Goal: Task Accomplishment & Management: Complete application form

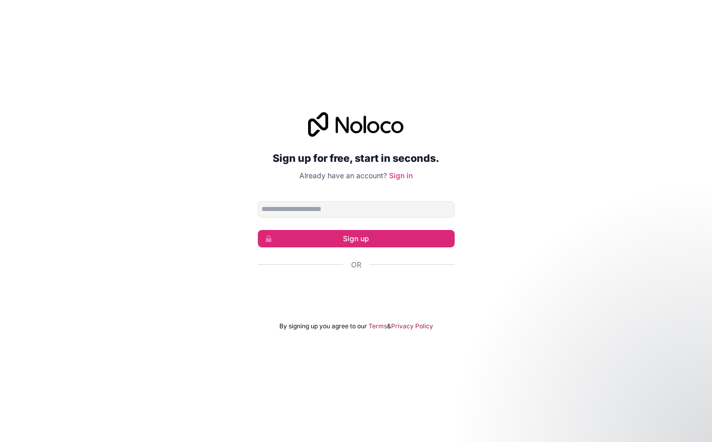
click at [417, 304] on div "تسجيل الدخول باستخدام حساب Google (يفتح الرابط في علامة تبويب جديدة)" at bounding box center [356, 292] width 197 height 23
click at [413, 218] on input "Email address" at bounding box center [356, 210] width 197 height 16
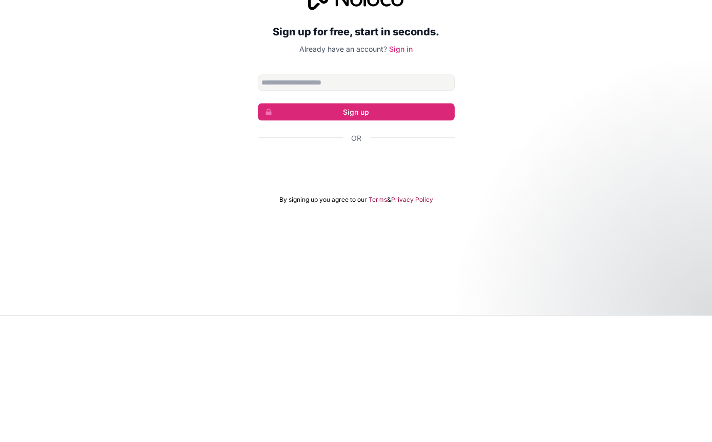
click at [424, 230] on button "Sign up" at bounding box center [356, 238] width 197 height 17
click at [424, 202] on input "Email address" at bounding box center [356, 210] width 197 height 16
type input "**********"
click at [427, 230] on button "Sign up" at bounding box center [356, 238] width 197 height 17
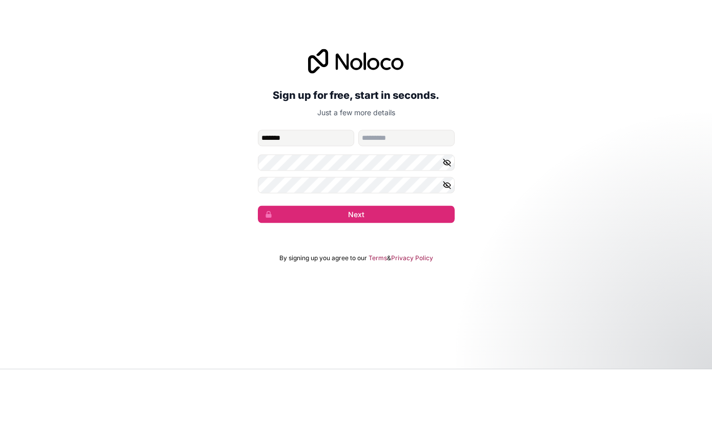
type input "*******"
click at [410, 203] on input "family-name" at bounding box center [406, 211] width 96 height 16
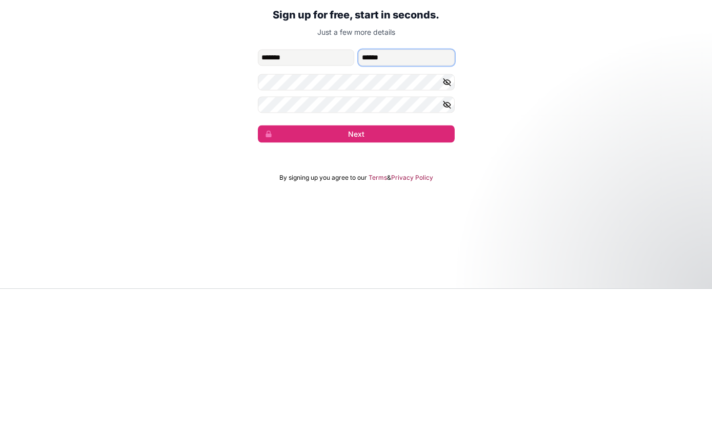
type input "******"
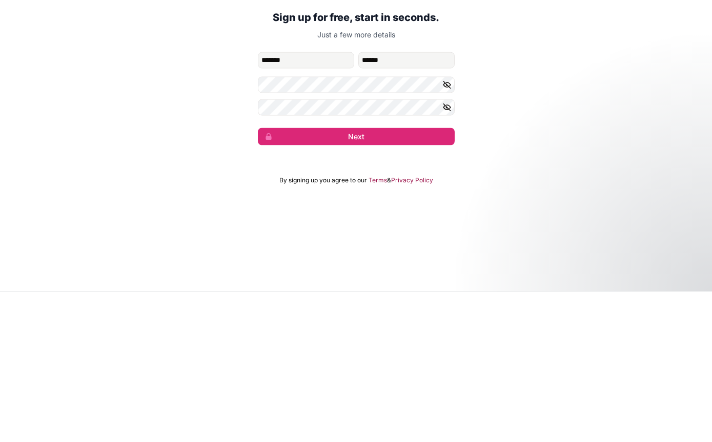
click at [444, 279] on button "Next" at bounding box center [356, 287] width 197 height 17
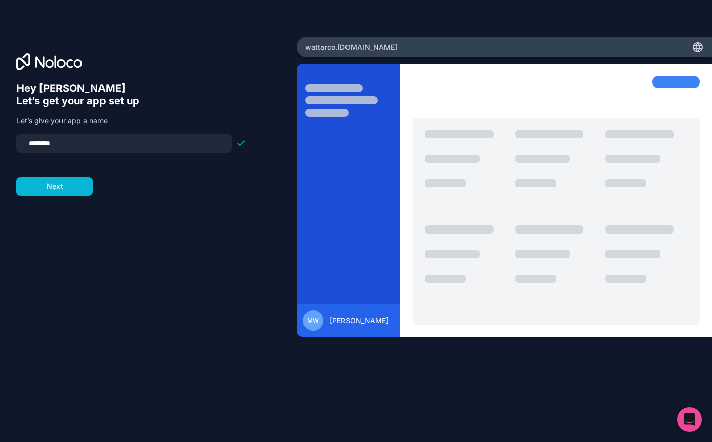
click at [73, 153] on div at bounding box center [131, 159] width 230 height 12
click at [84, 136] on input "********" at bounding box center [124, 143] width 203 height 14
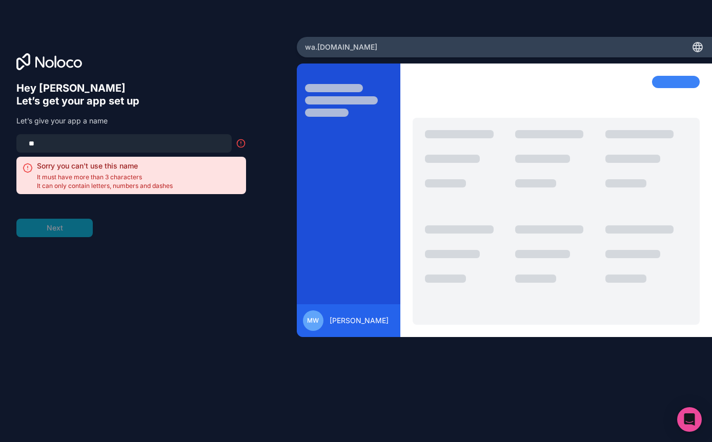
type input "*"
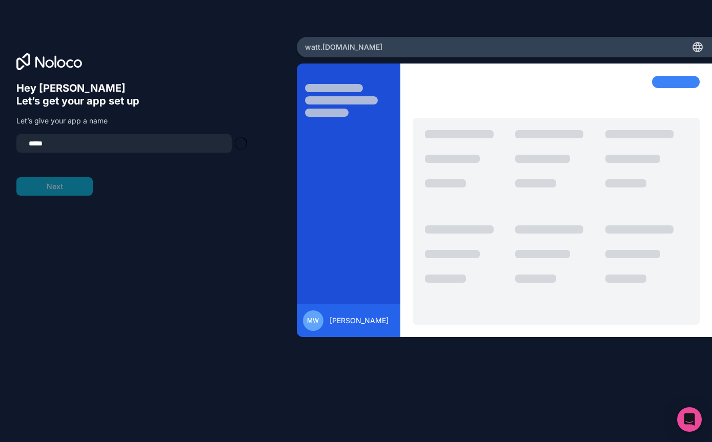
type input "******"
click at [43, 177] on button "Next" at bounding box center [54, 186] width 76 height 18
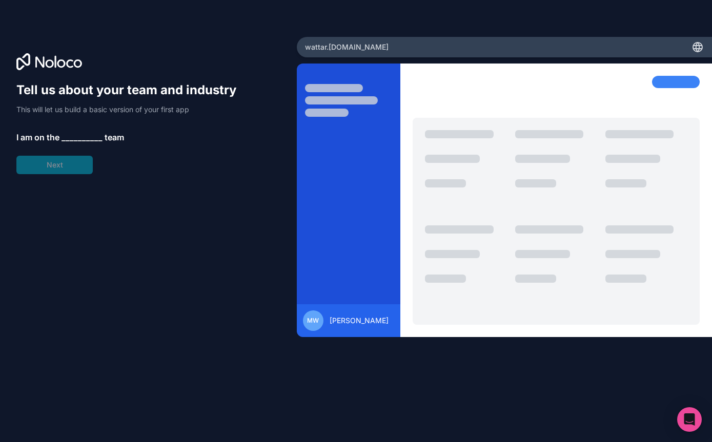
click at [76, 131] on span "__________" at bounding box center [82, 137] width 41 height 12
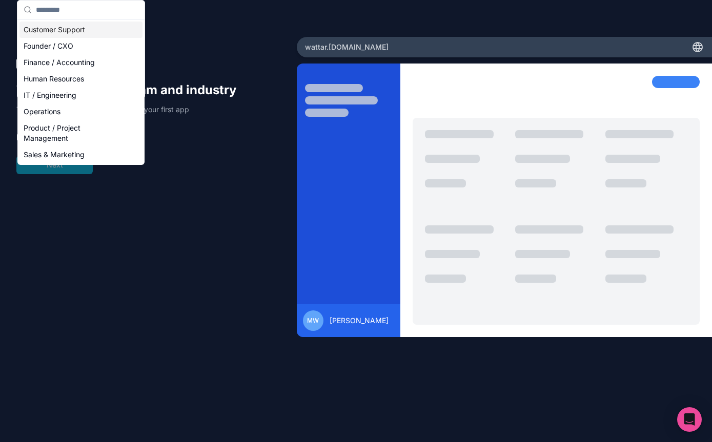
click at [20, 44] on div "Founder / CXO" at bounding box center [80, 46] width 123 height 16
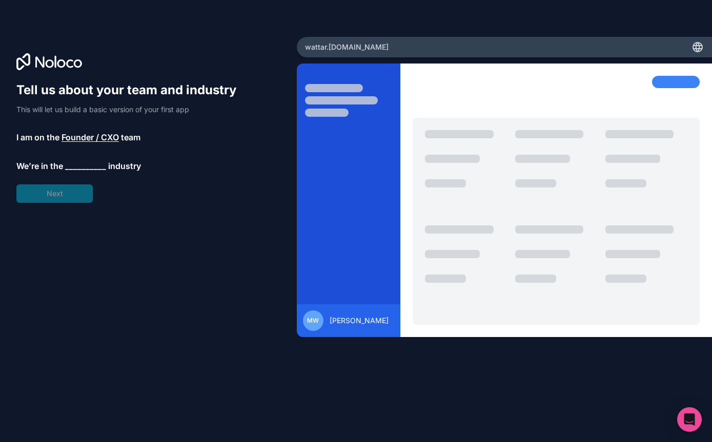
click at [30, 160] on span "We’re in the" at bounding box center [39, 166] width 47 height 12
click at [70, 160] on span "__________" at bounding box center [85, 166] width 41 height 12
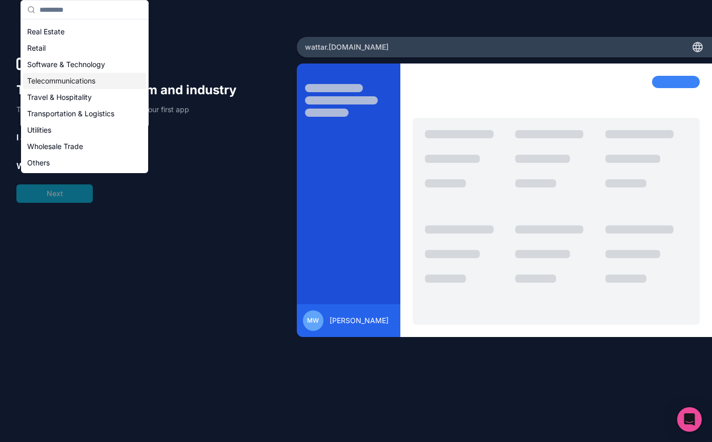
scroll to position [211, 0]
click at [40, 160] on div "Others" at bounding box center [84, 163] width 123 height 16
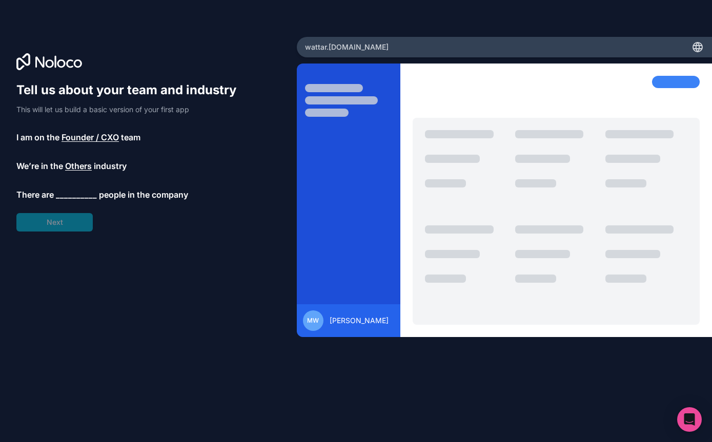
click at [61, 189] on span "__________" at bounding box center [76, 195] width 41 height 12
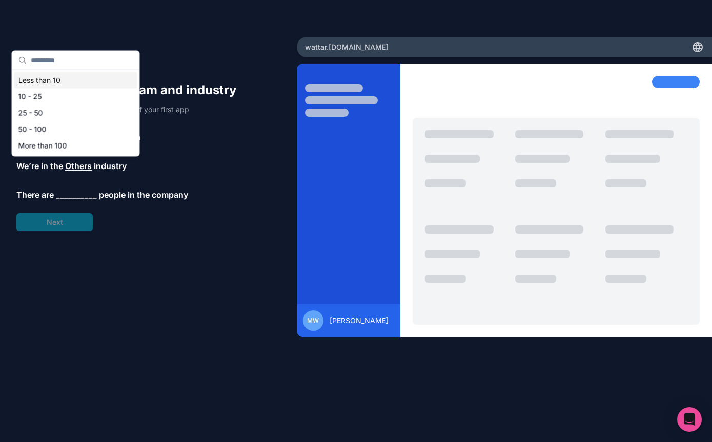
click at [17, 92] on div "10 - 25" at bounding box center [75, 97] width 123 height 16
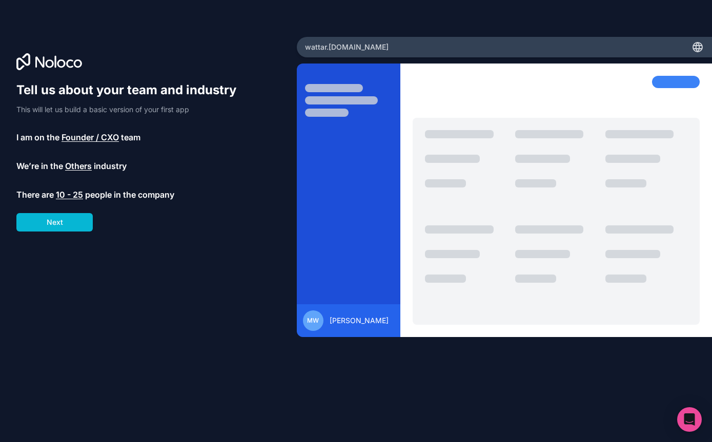
click at [31, 213] on button "Next" at bounding box center [54, 222] width 76 height 18
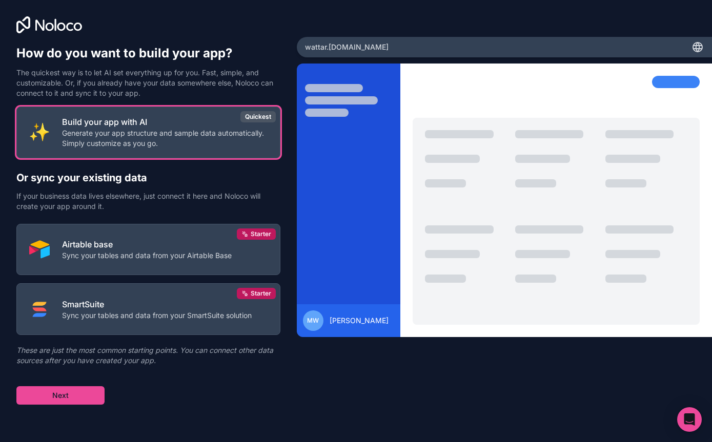
click at [49, 122] on img at bounding box center [39, 132] width 21 height 21
click at [39, 387] on button "Next" at bounding box center [60, 396] width 88 height 18
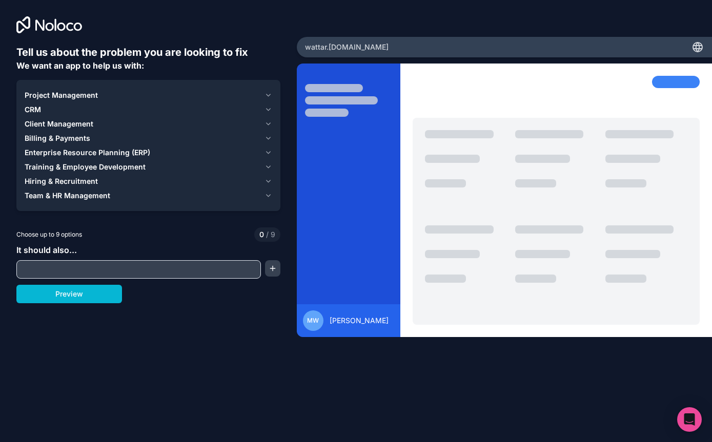
click at [53, 90] on span "Project Management" at bounding box center [61, 95] width 73 height 10
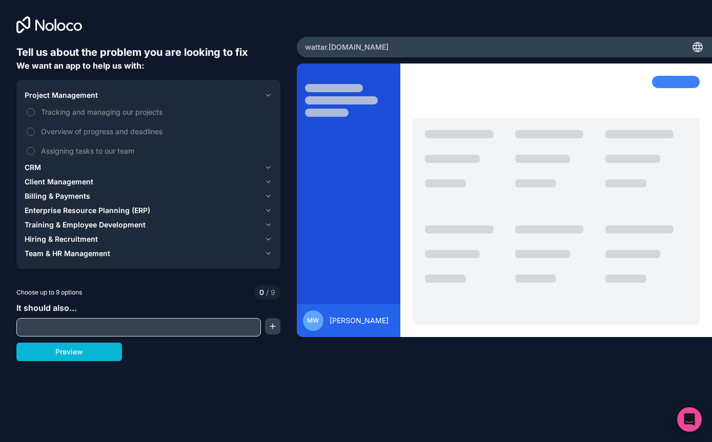
click at [34, 147] on button "Assigning tasks to our team" at bounding box center [31, 151] width 8 height 8
click at [20, 138] on div "Project Management 1 Tracking and managing our projects Overview of progress an…" at bounding box center [148, 174] width 264 height 189
click at [27, 177] on span "Client Management" at bounding box center [59, 182] width 69 height 10
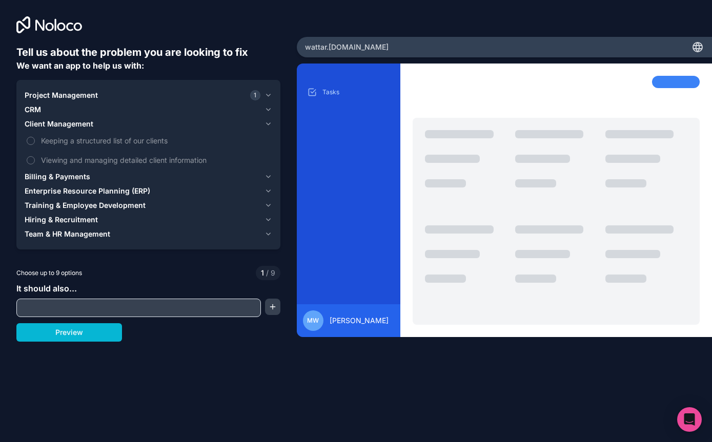
click at [32, 137] on button "Keeping a structured list of our clients" at bounding box center [31, 141] width 8 height 8
click at [29, 156] on button "Viewing and managing detailed client information" at bounding box center [31, 160] width 8 height 8
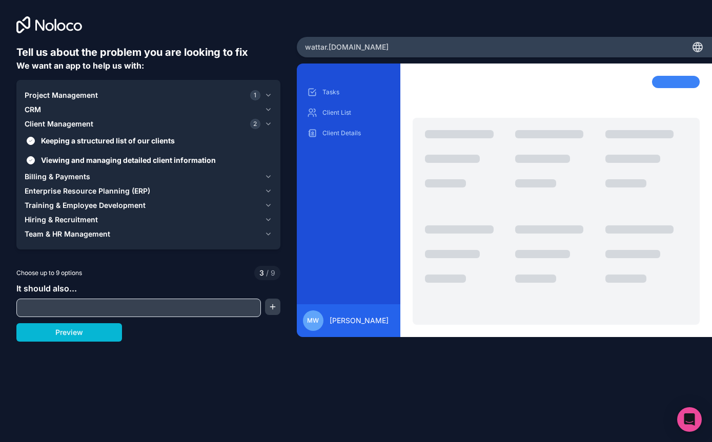
click at [25, 105] on span "CRM" at bounding box center [33, 110] width 16 height 10
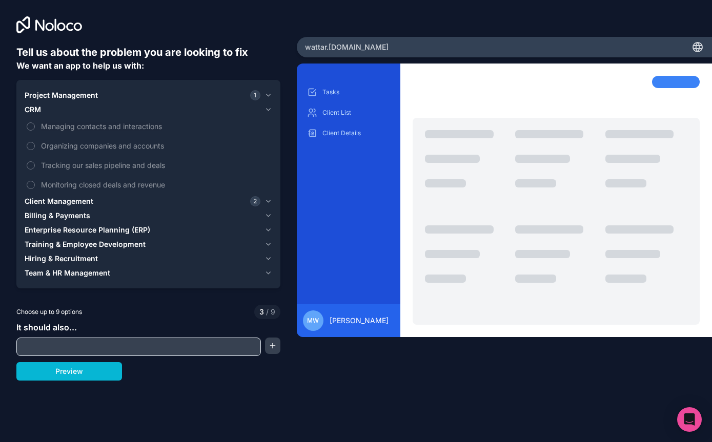
click at [29, 142] on button "Organizing companies and accounts" at bounding box center [31, 146] width 8 height 8
click at [31, 142] on button "Organizing companies and accounts" at bounding box center [31, 146] width 8 height 8
click at [30, 209] on button "Billing & Payments" at bounding box center [149, 216] width 248 height 14
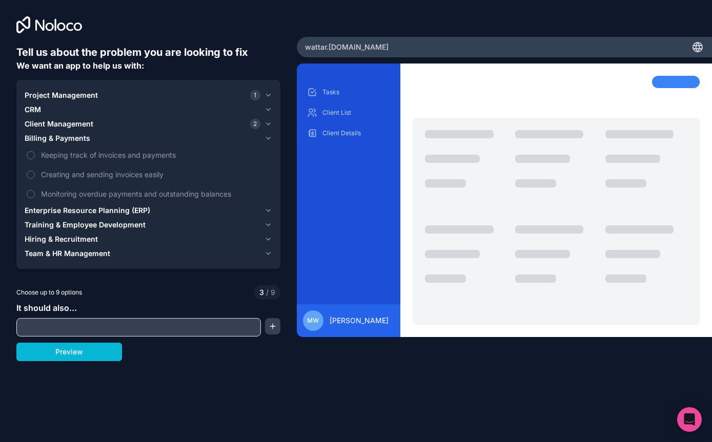
click at [28, 206] on span "Enterprise Resource Planning (ERP)" at bounding box center [88, 211] width 126 height 10
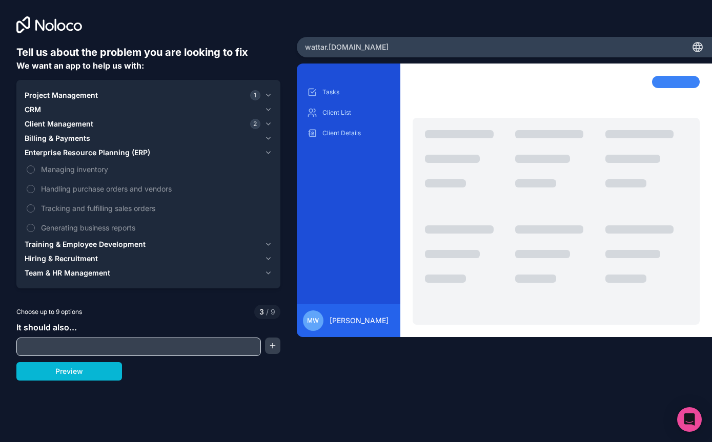
click at [33, 160] on label "Managing inventory" at bounding box center [149, 169] width 248 height 19
click at [33, 166] on button "Managing inventory" at bounding box center [31, 170] width 8 height 8
click at [26, 218] on label "Generating business reports" at bounding box center [149, 227] width 248 height 19
click at [27, 224] on button "Generating business reports" at bounding box center [31, 228] width 8 height 8
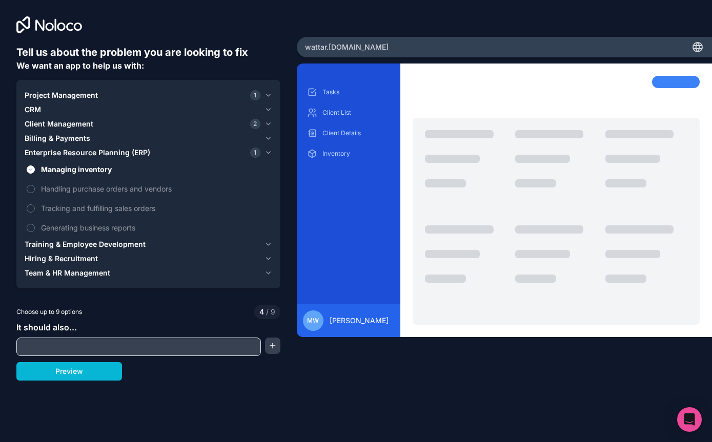
click at [28, 218] on label "Generating business reports" at bounding box center [149, 227] width 248 height 19
click at [28, 224] on button "Generating business reports" at bounding box center [31, 228] width 8 height 8
click at [27, 239] on span "Training & Employee Development" at bounding box center [85, 244] width 121 height 10
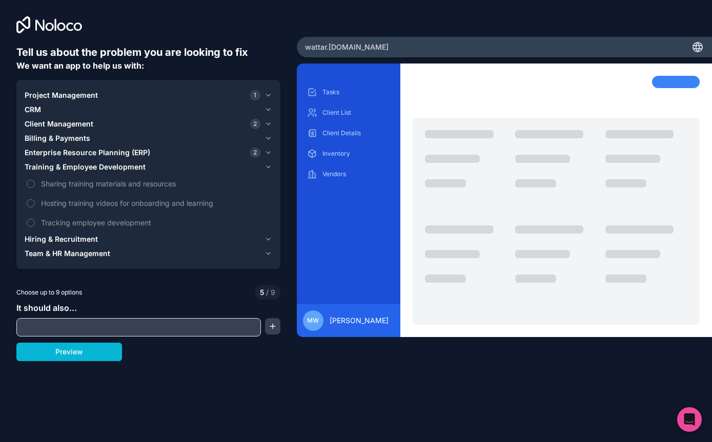
click at [34, 174] on label "Sharing training materials and resources" at bounding box center [149, 183] width 248 height 19
click at [34, 180] on button "Sharing training materials and resources" at bounding box center [31, 184] width 8 height 8
click at [31, 199] on button "Hosting training videos for onboarding and learning" at bounding box center [31, 203] width 8 height 8
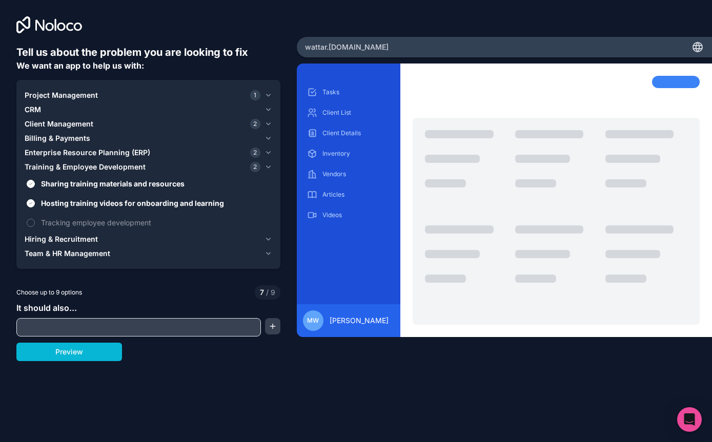
click at [33, 219] on button "Tracking employee development" at bounding box center [31, 223] width 8 height 8
click at [27, 219] on button "Tracking employee development" at bounding box center [31, 223] width 8 height 8
click at [26, 213] on label "Tracking employee development" at bounding box center [149, 222] width 248 height 19
click at [27, 219] on button "Tracking employee development" at bounding box center [31, 223] width 8 height 8
click at [25, 234] on span "Hiring & Recruitment" at bounding box center [61, 239] width 73 height 10
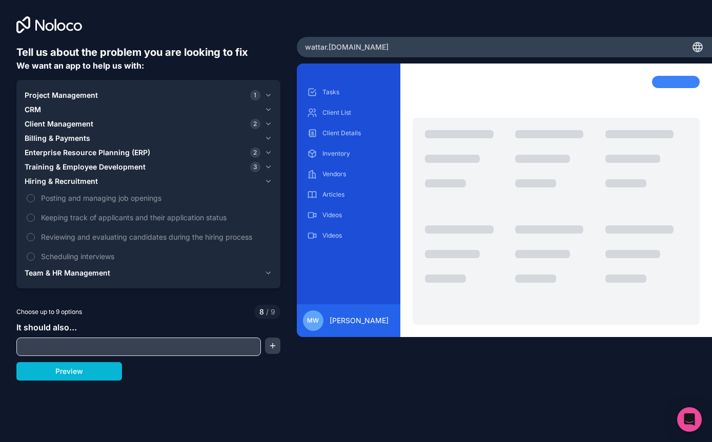
click at [32, 268] on span "Team & HR Management" at bounding box center [68, 273] width 86 height 10
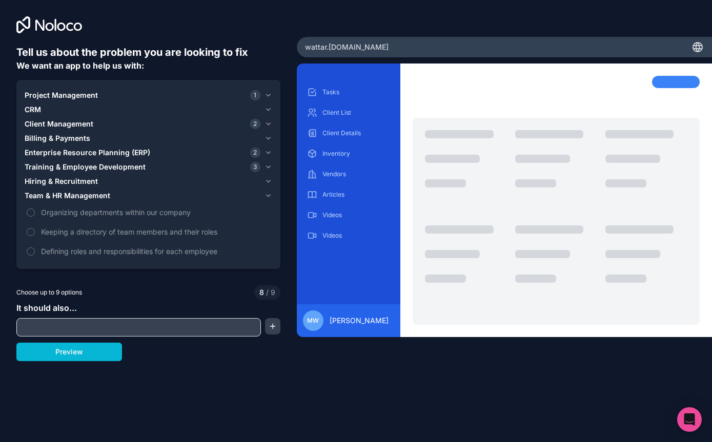
click at [31, 223] on label "Keeping a directory of team members and their roles" at bounding box center [149, 232] width 248 height 19
click at [31, 228] on button "Keeping a directory of team members and their roles" at bounding box center [31, 232] width 8 height 8
click at [50, 246] on span "Defining roles and responsibilities for each employee" at bounding box center [155, 251] width 229 height 11
click at [37, 242] on label "Defining roles and responsibilities for each employee" at bounding box center [149, 251] width 248 height 19
click at [26, 242] on label "Defining roles and responsibilities for each employee" at bounding box center [149, 251] width 248 height 19
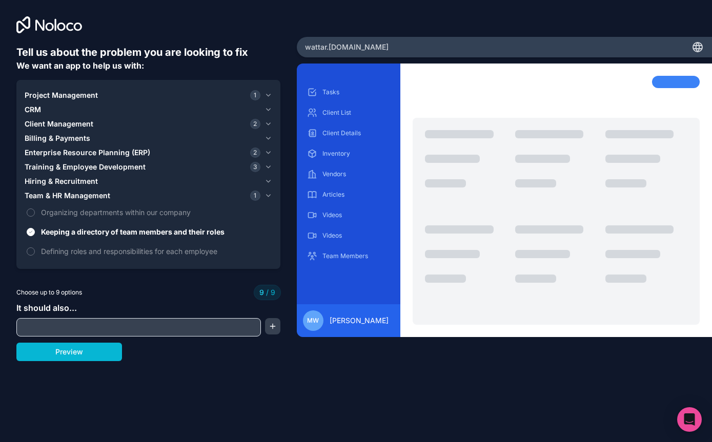
click at [25, 203] on label "Organizing departments within our company" at bounding box center [149, 212] width 248 height 19
click at [35, 242] on label "Defining roles and responsibilities for each employee" at bounding box center [149, 251] width 248 height 19
click at [89, 189] on button "Team & HR Management 1" at bounding box center [149, 196] width 248 height 14
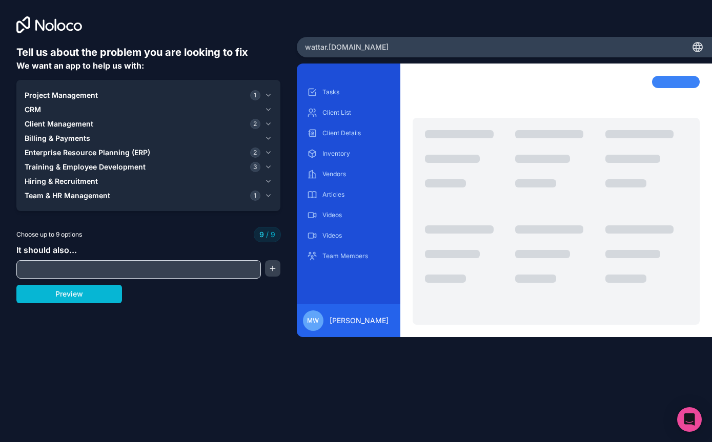
click at [195, 189] on button "Team & HR Management 1" at bounding box center [149, 196] width 248 height 14
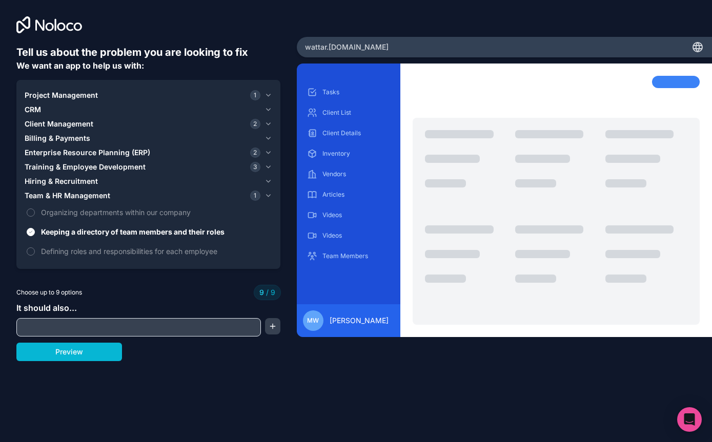
click at [152, 227] on span "Keeping a directory of team members and their roles" at bounding box center [155, 232] width 229 height 11
click at [35, 228] on button "Keeping a directory of team members and their roles" at bounding box center [31, 232] width 8 height 8
click at [205, 246] on span "Defining roles and responsibilities for each employee" at bounding box center [155, 251] width 229 height 11
click at [35, 248] on button "Defining roles and responsibilities for each employee" at bounding box center [31, 252] width 8 height 8
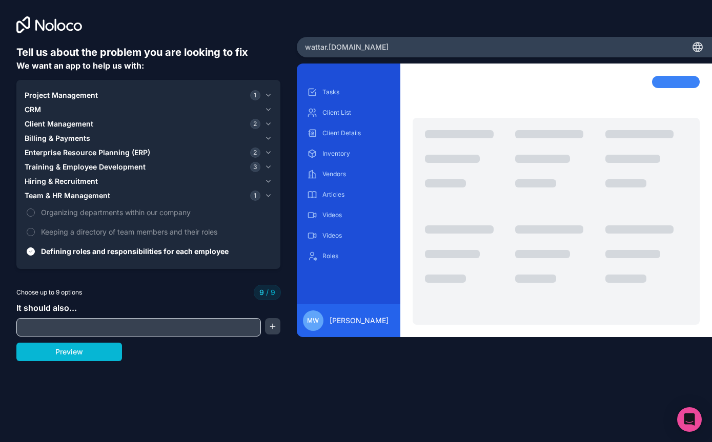
click at [32, 223] on label "Keeping a directory of team members and their roles" at bounding box center [149, 232] width 248 height 19
click at [154, 223] on label "Keeping a directory of team members and their roles" at bounding box center [149, 232] width 248 height 19
click at [174, 227] on span "Keeping a directory of team members and their roles" at bounding box center [155, 232] width 229 height 11
click at [26, 223] on label "Keeping a directory of team members and their roles" at bounding box center [149, 232] width 248 height 19
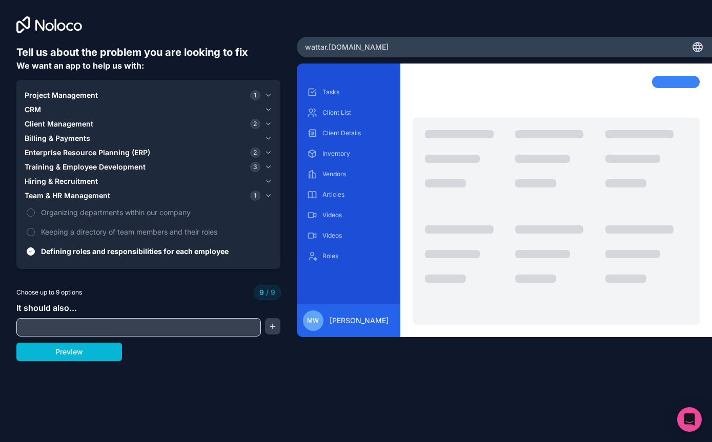
click at [24, 194] on div "Project Management 1 CRM Client Management 2 Billing & Payments Enterprise Reso…" at bounding box center [148, 174] width 264 height 189
click at [212, 246] on span "Defining roles and responsibilities for each employee" at bounding box center [155, 251] width 229 height 11
click at [35, 248] on button "Defining roles and responsibilities for each employee" at bounding box center [31, 252] width 8 height 8
click at [192, 227] on span "Keeping a directory of team members and their roles" at bounding box center [155, 232] width 229 height 11
click at [35, 228] on button "Keeping a directory of team members and their roles" at bounding box center [31, 232] width 8 height 8
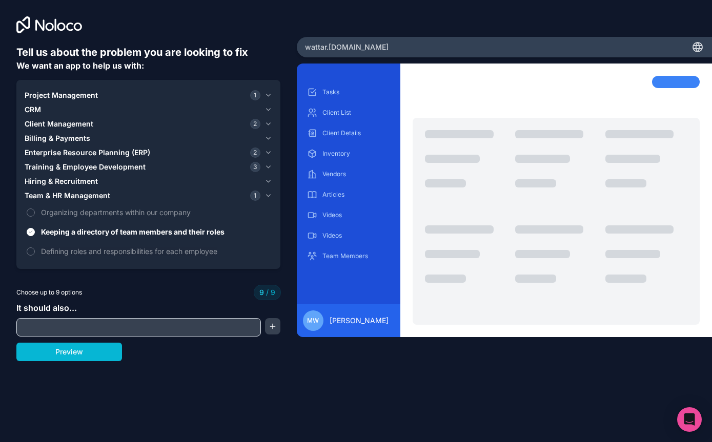
click at [200, 227] on span "Keeping a directory of team members and their roles" at bounding box center [155, 232] width 229 height 11
click at [35, 228] on button "Keeping a directory of team members and their roles" at bounding box center [31, 232] width 8 height 8
click at [210, 246] on span "Defining roles and responsibilities for each employee" at bounding box center [155, 251] width 229 height 11
click at [35, 248] on button "Defining roles and responsibilities for each employee" at bounding box center [31, 252] width 8 height 8
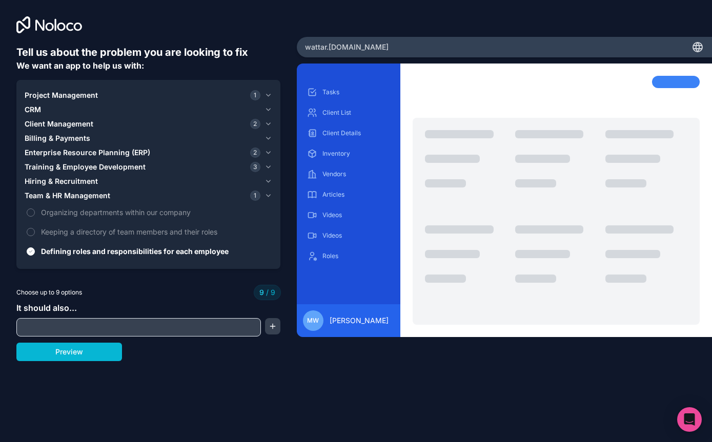
click at [203, 223] on label "Keeping a directory of team members and their roles" at bounding box center [149, 232] width 248 height 19
click at [210, 227] on span "Keeping a directory of team members and their roles" at bounding box center [155, 232] width 229 height 11
click at [40, 160] on button "Training & Employee Development 3" at bounding box center [149, 167] width 248 height 14
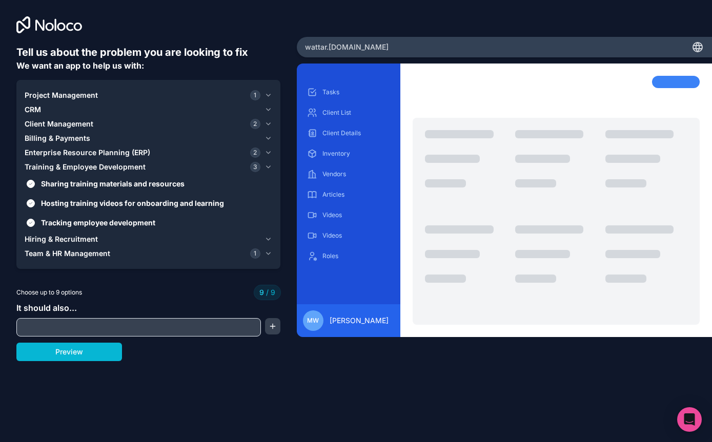
click at [33, 180] on button "Sharing training materials and resources" at bounding box center [31, 184] width 8 height 8
click at [31, 194] on label "Hosting training videos for onboarding and learning" at bounding box center [149, 203] width 248 height 19
click at [31, 199] on button "Hosting training videos for onboarding and learning" at bounding box center [31, 203] width 8 height 8
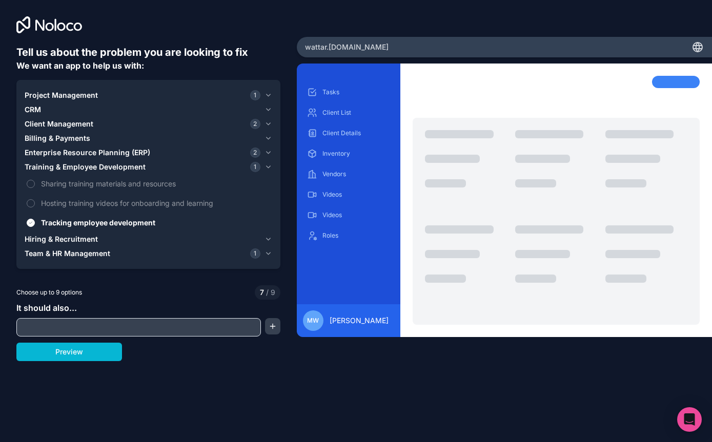
click at [25, 213] on label "Tracking employee development" at bounding box center [149, 222] width 248 height 19
click at [27, 219] on button "Tracking employee development" at bounding box center [31, 223] width 8 height 8
click at [26, 162] on span "Training & Employee Development" at bounding box center [85, 167] width 121 height 10
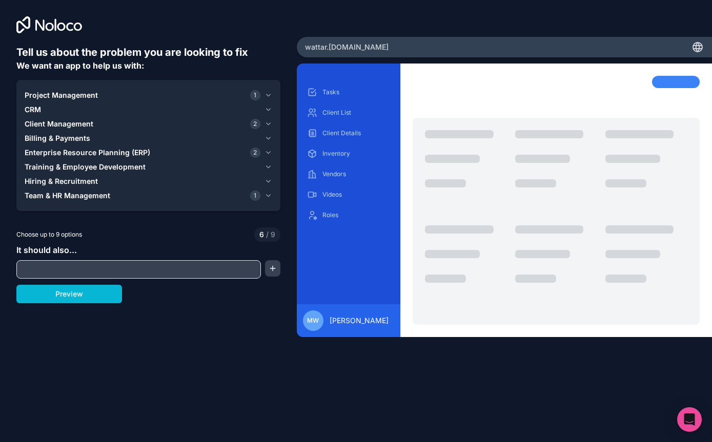
click at [25, 148] on span "Enterprise Resource Planning (ERP)" at bounding box center [88, 153] width 126 height 10
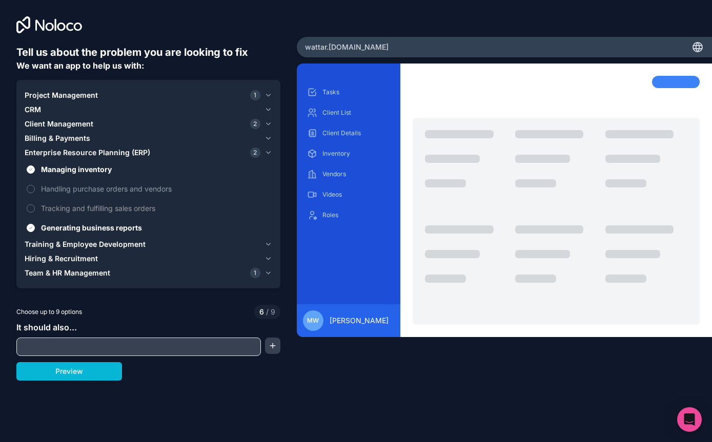
click at [23, 117] on div "Project Management 1 CRM Client Management 2 Billing & Payments Enterprise Reso…" at bounding box center [148, 184] width 264 height 209
click at [25, 119] on span "Client Management" at bounding box center [59, 124] width 69 height 10
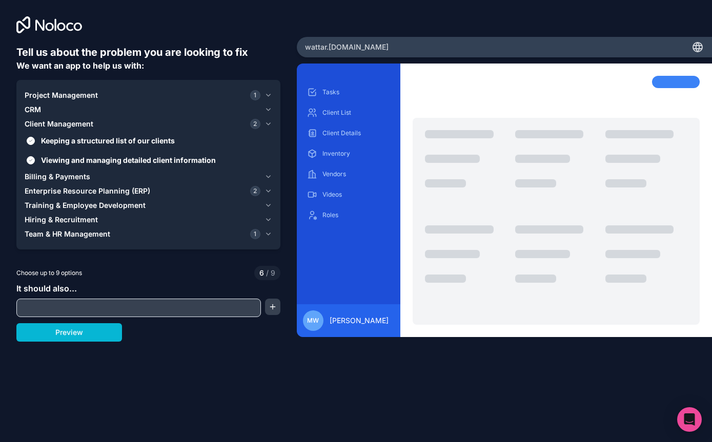
click at [29, 156] on button "Viewing and managing detailed client information" at bounding box center [31, 160] width 8 height 8
click at [27, 103] on button "CRM" at bounding box center [149, 110] width 248 height 14
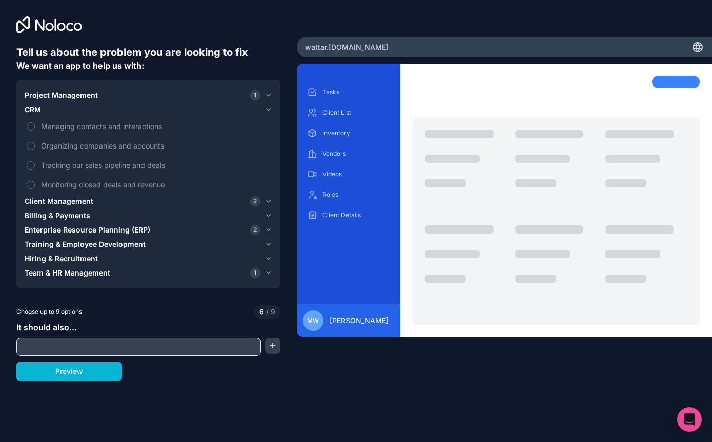
click at [20, 80] on div "Project Management 1 CRM Managing contacts and interactions Organizing companie…" at bounding box center [148, 184] width 264 height 209
click at [26, 105] on span "CRM" at bounding box center [33, 110] width 16 height 10
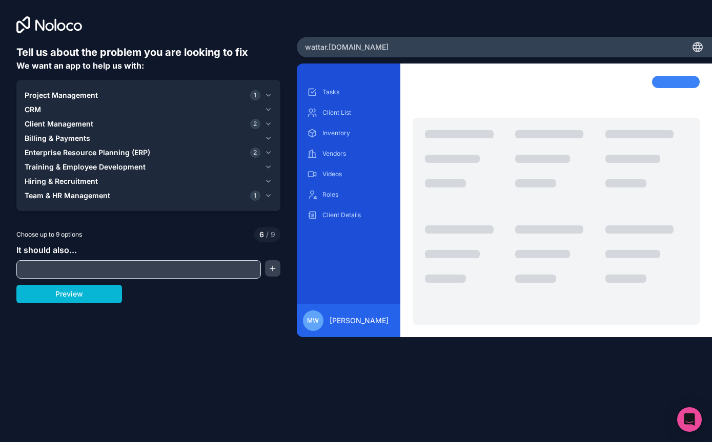
click at [39, 263] on input "text" at bounding box center [138, 270] width 239 height 14
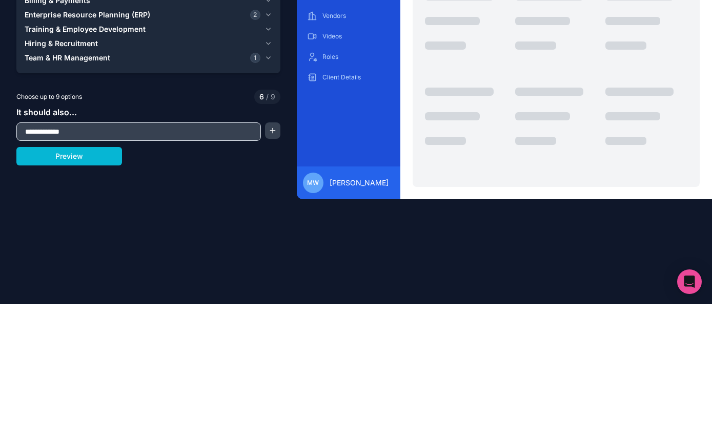
type input "**********"
click at [273, 260] on button "button" at bounding box center [272, 268] width 15 height 16
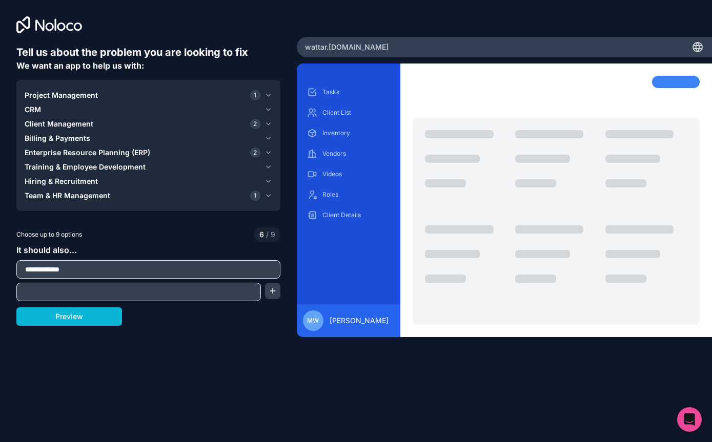
click at [49, 263] on input "**********" at bounding box center [148, 270] width 259 height 14
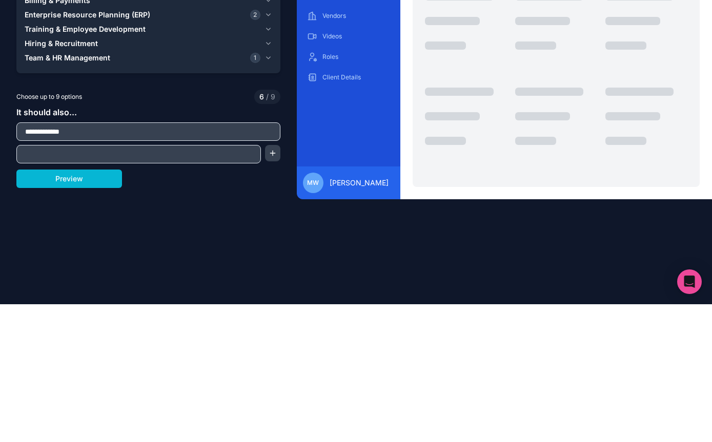
click at [86, 263] on input "**********" at bounding box center [148, 270] width 259 height 14
click at [37, 285] on input "text" at bounding box center [138, 292] width 239 height 14
type input "*"
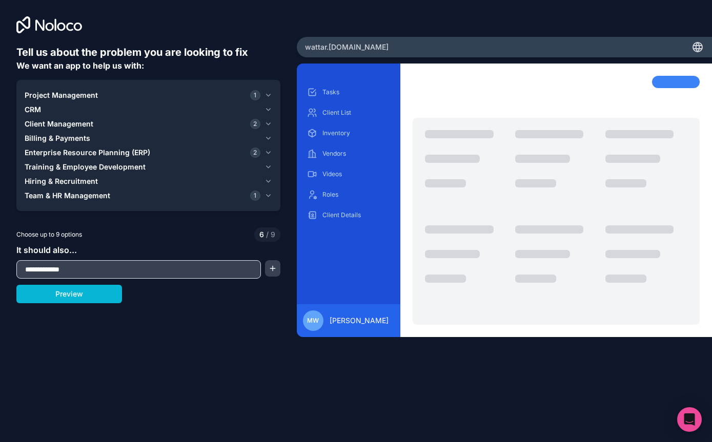
click at [97, 244] on div "**********" at bounding box center [148, 261] width 264 height 35
click at [56, 285] on button "Preview" at bounding box center [69, 294] width 106 height 18
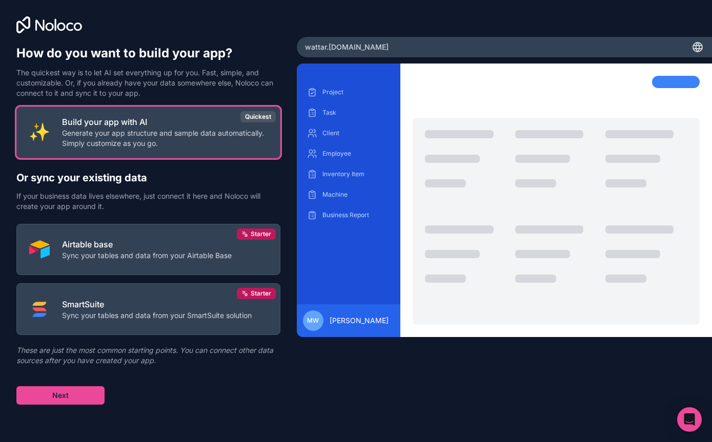
click at [45, 350] on div "Build your app with AI Generate your app structure and sample data automaticall…" at bounding box center [148, 256] width 264 height 298
click at [39, 69] on div "How do you want to build your app? The quickest way is to let AI set everything…" at bounding box center [148, 225] width 264 height 360
click at [48, 122] on img at bounding box center [39, 132] width 21 height 21
click at [47, 387] on button "Next" at bounding box center [60, 396] width 88 height 18
click at [31, 122] on img at bounding box center [39, 132] width 21 height 21
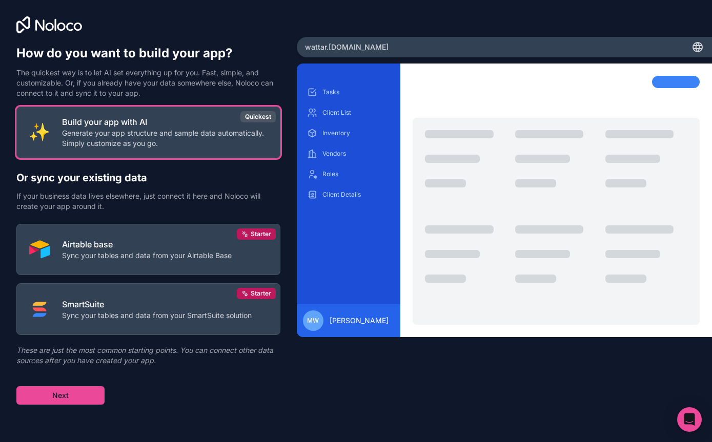
click at [30, 387] on button "Next" at bounding box center [60, 396] width 88 height 18
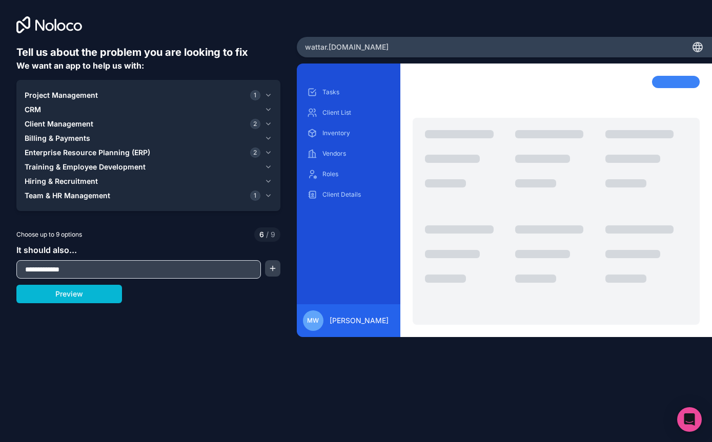
click at [275, 260] on button "button" at bounding box center [272, 268] width 15 height 16
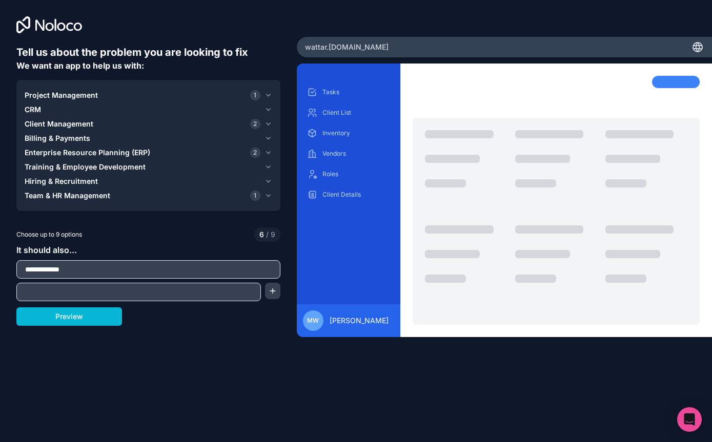
click at [231, 285] on input "text" at bounding box center [138, 292] width 239 height 14
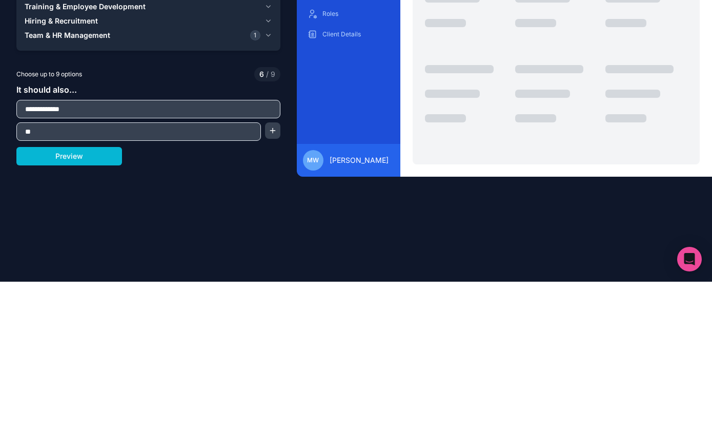
type input "*"
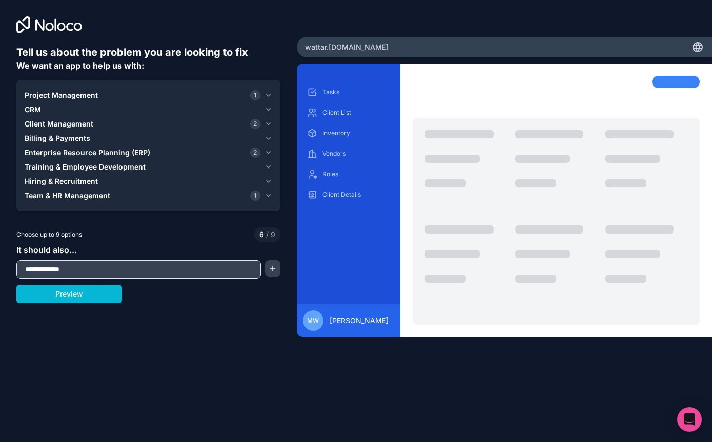
click at [277, 260] on button "button" at bounding box center [272, 268] width 15 height 16
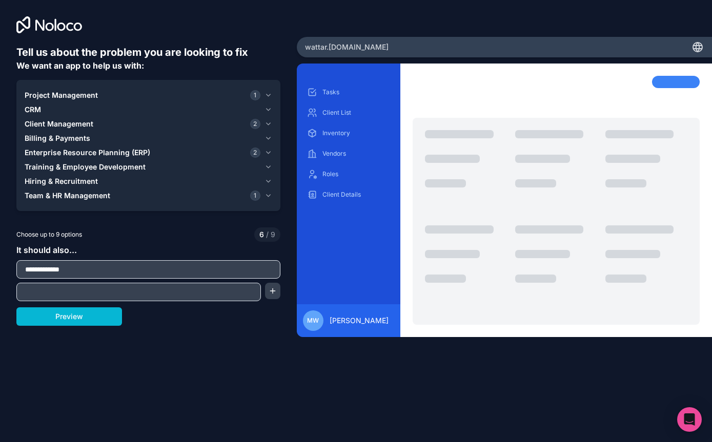
click at [69, 285] on input "text" at bounding box center [138, 292] width 239 height 14
click at [63, 285] on input "text" at bounding box center [138, 292] width 239 height 14
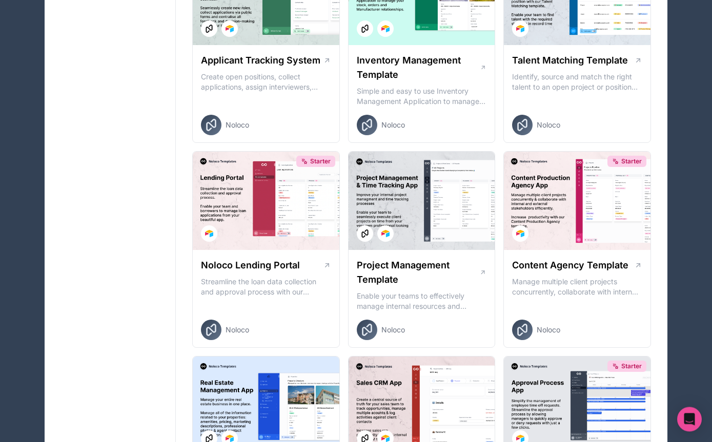
scroll to position [309, 0]
click at [472, 199] on div at bounding box center [422, 201] width 147 height 98
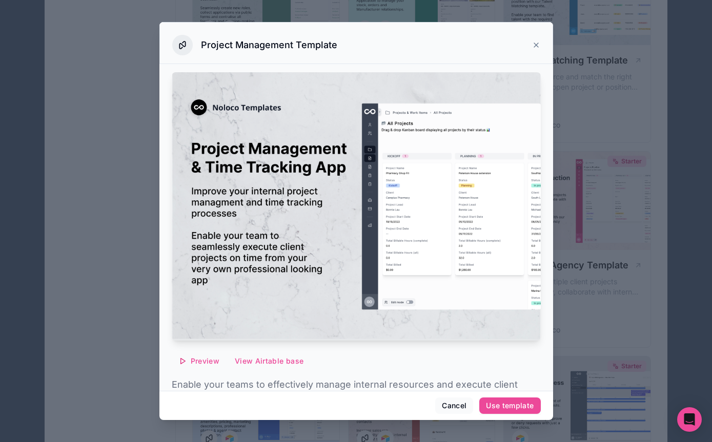
click at [534, 38] on div "Project Management Template" at bounding box center [356, 43] width 394 height 42
click at [536, 41] on icon at bounding box center [536, 45] width 8 height 8
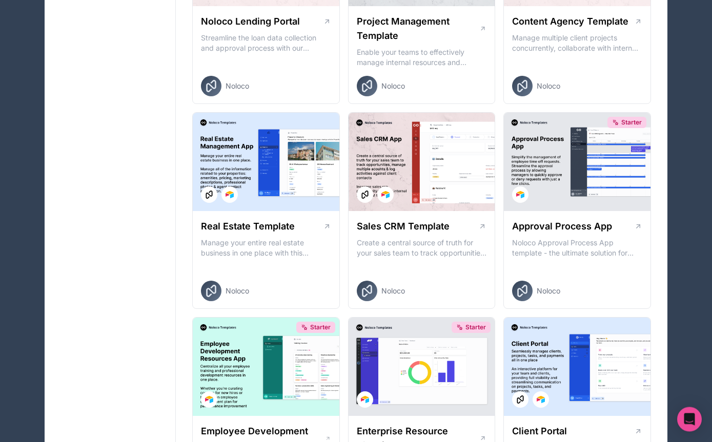
scroll to position [553, 0]
click at [617, 181] on div "Starter" at bounding box center [577, 162] width 147 height 98
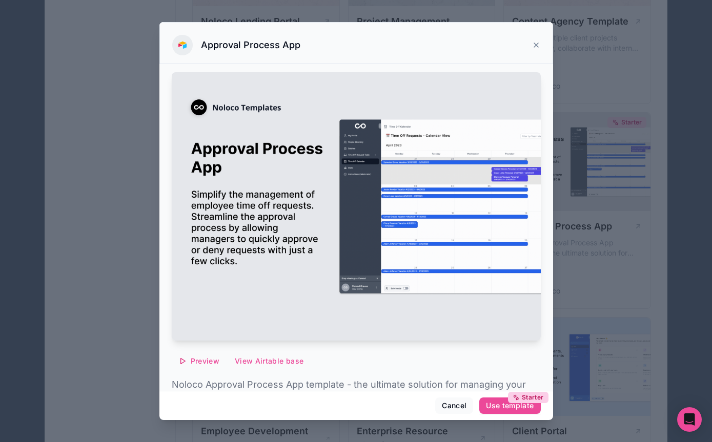
click at [532, 35] on div "Approval Process App" at bounding box center [356, 45] width 368 height 21
click at [534, 36] on div "Approval Process App" at bounding box center [356, 43] width 394 height 42
click at [533, 41] on icon at bounding box center [536, 45] width 8 height 8
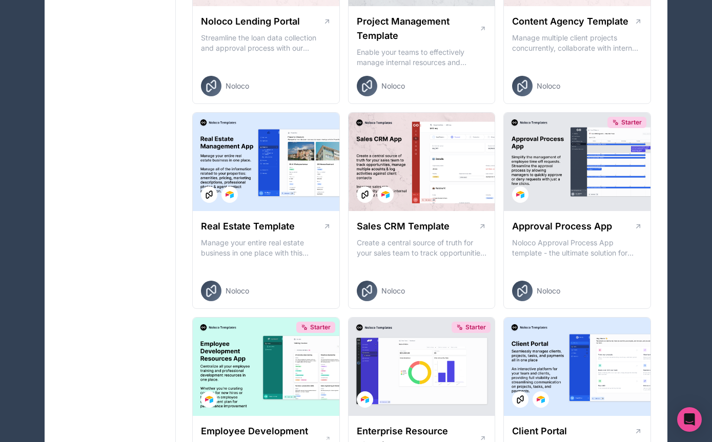
click at [535, 26] on h1 "Content Agency Template" at bounding box center [570, 21] width 116 height 14
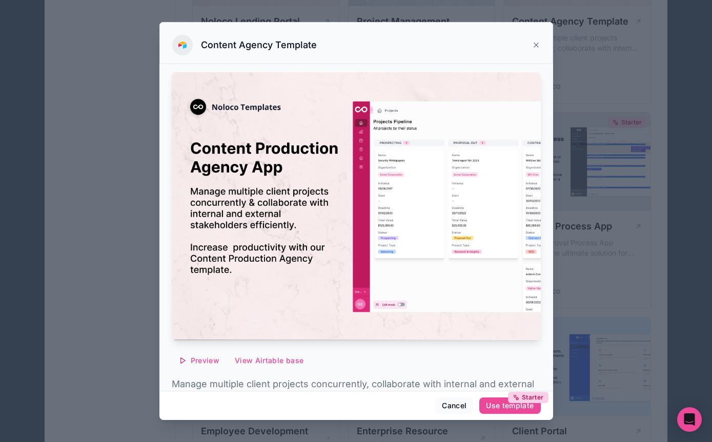
click at [538, 41] on icon at bounding box center [536, 45] width 8 height 8
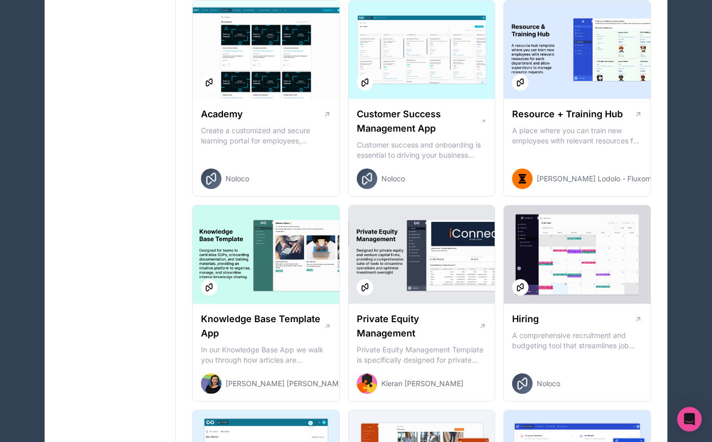
scroll to position [1076, 0]
click at [452, 220] on div at bounding box center [422, 255] width 147 height 98
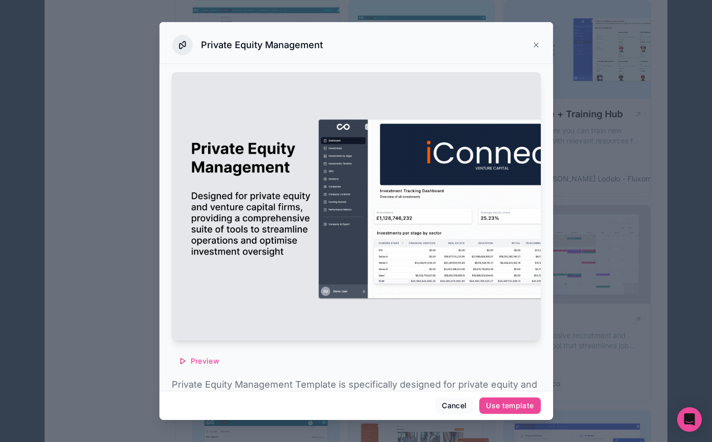
click at [532, 41] on icon at bounding box center [536, 45] width 8 height 8
